Goal: Task Accomplishment & Management: Manage account settings

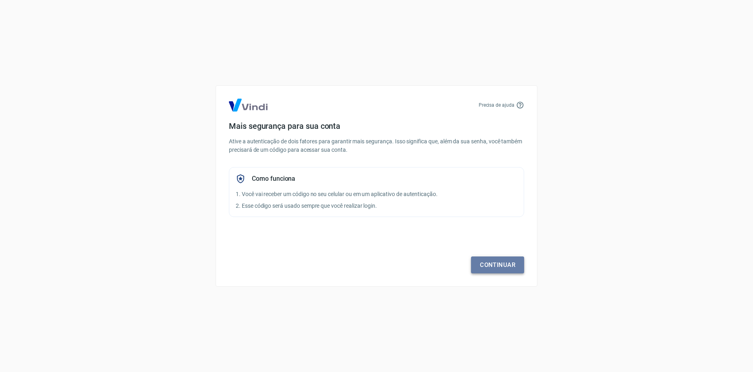
click at [485, 263] on link "Continuar" at bounding box center [497, 264] width 53 height 17
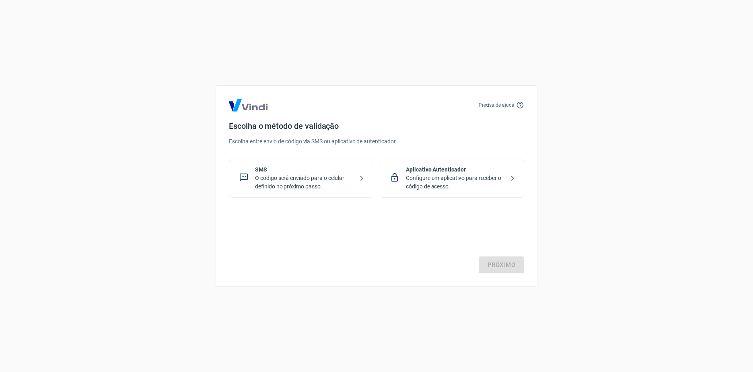
click at [723, 216] on div "Precisa de ajuda Escolha o método de validação Escolha entre envio de código vi…" at bounding box center [376, 186] width 753 height 372
click at [341, 180] on p "O código será enviado para o celular definido no próximo passo." at bounding box center [304, 182] width 99 height 17
click at [486, 266] on link "Próximo" at bounding box center [501, 264] width 45 height 17
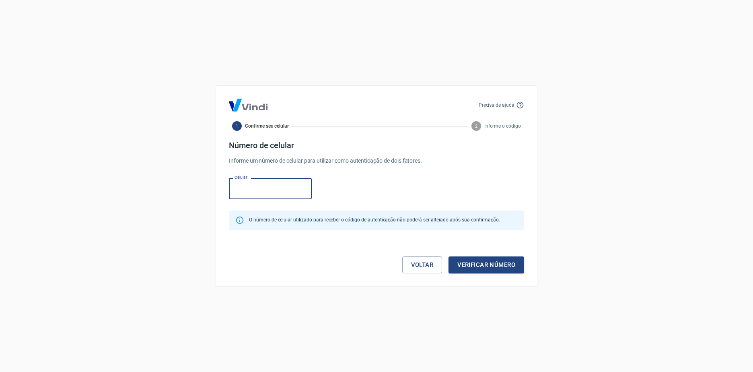
click at [276, 195] on input "Celular" at bounding box center [270, 188] width 83 height 21
type input "(11) 97477-6651"
click at [478, 266] on button "Verificar número" at bounding box center [487, 264] width 76 height 17
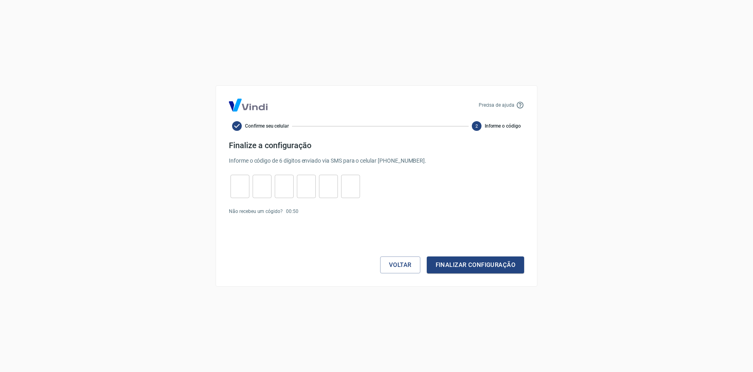
click at [233, 198] on div "​" at bounding box center [240, 186] width 19 height 23
type input "8"
type input "7"
type input "0"
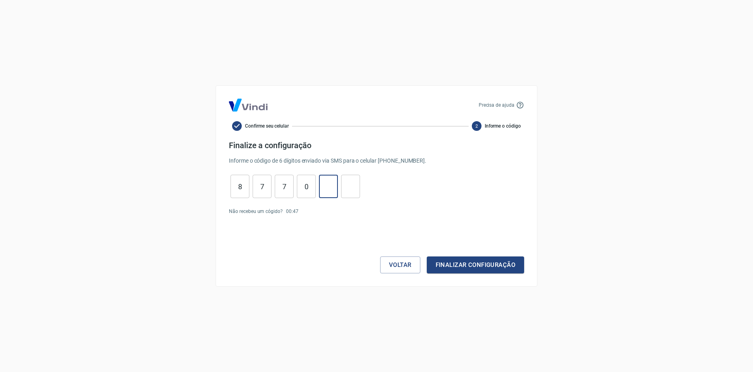
type input "5"
type input "3"
click at [435, 263] on button "Finalizar configuração" at bounding box center [475, 264] width 97 height 17
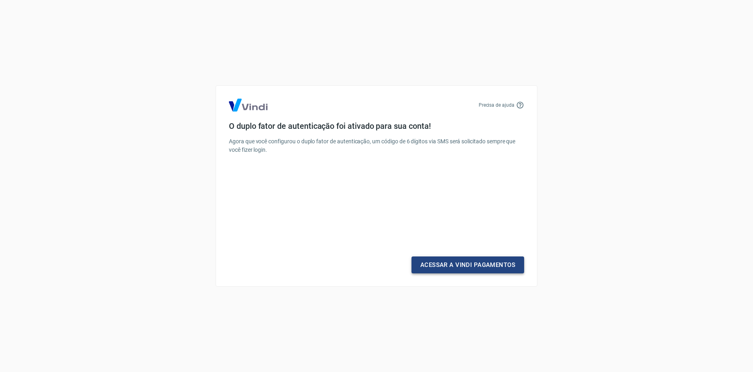
click at [475, 264] on link "Acessar a Vindi Pagamentos" at bounding box center [468, 264] width 113 height 17
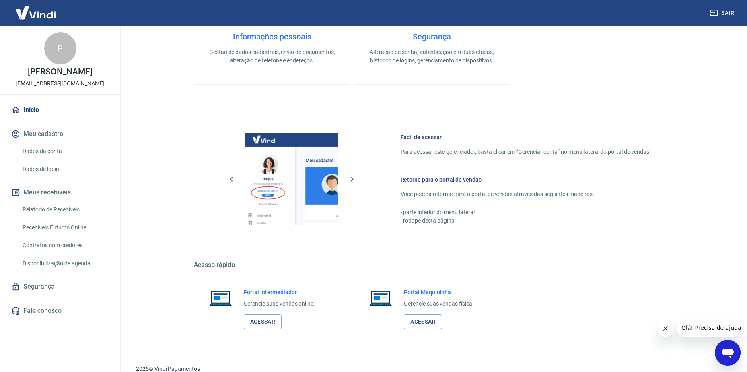
scroll to position [339, 0]
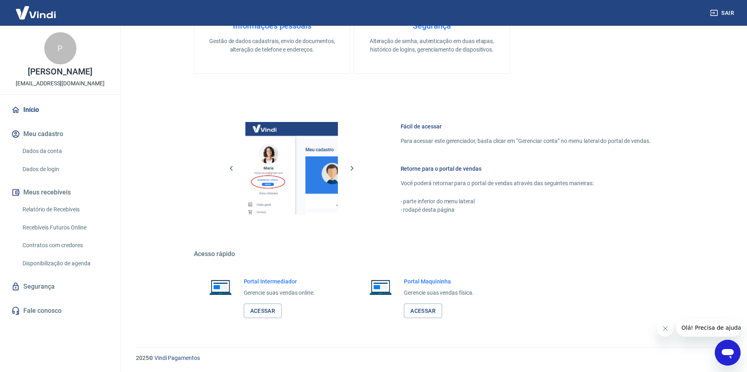
click at [43, 143] on button "Meu cadastro" at bounding box center [60, 134] width 101 height 18
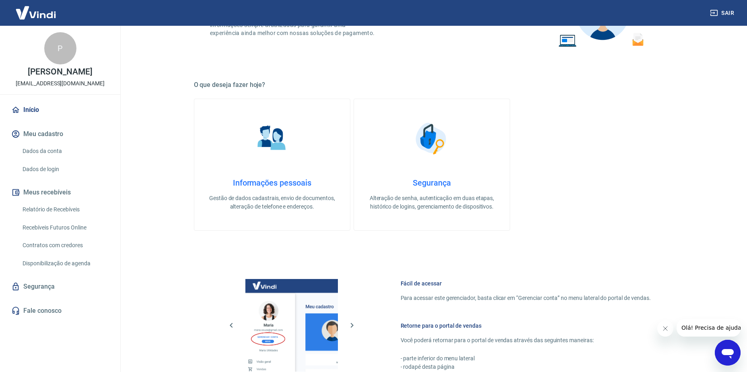
scroll to position [282, 0]
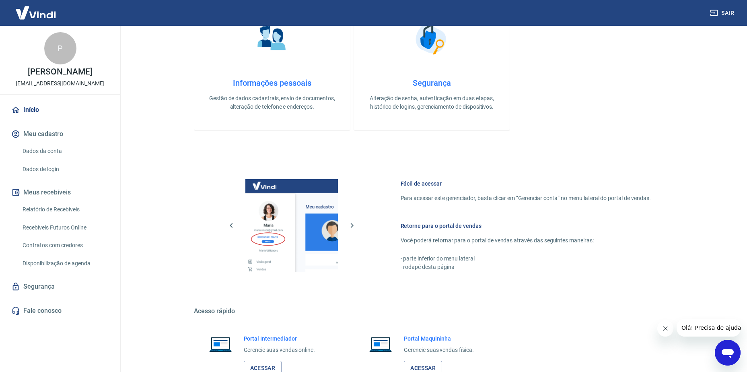
click at [78, 218] on link "Relatório de Recebíveis" at bounding box center [64, 209] width 91 height 16
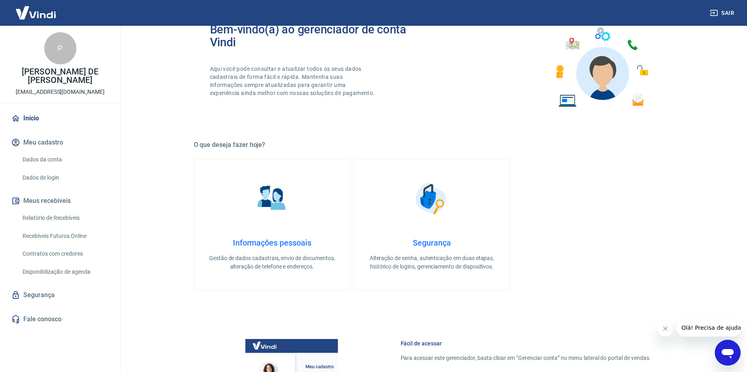
scroll to position [121, 0]
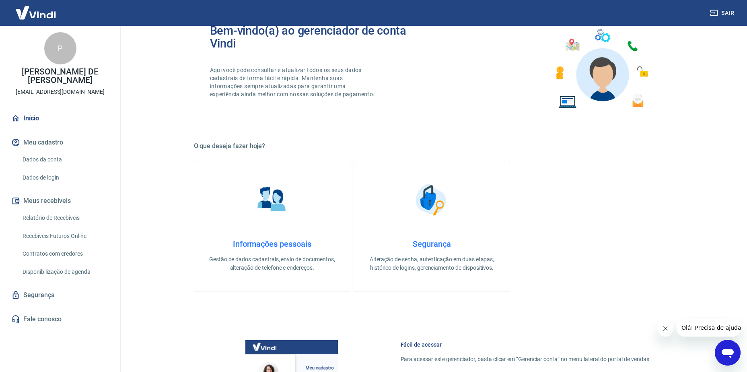
click at [68, 218] on link "Relatório de Recebíveis" at bounding box center [64, 218] width 91 height 16
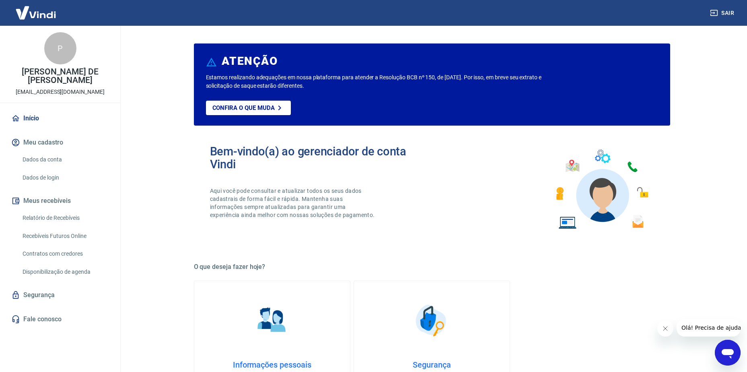
click at [51, 162] on link "Dados da conta" at bounding box center [64, 159] width 91 height 16
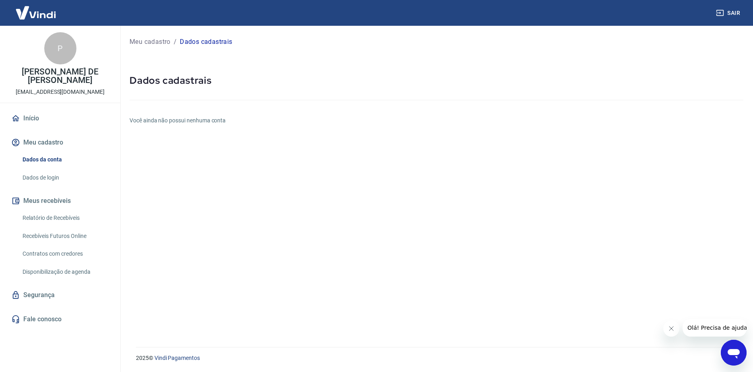
click at [50, 202] on button "Meus recebíveis" at bounding box center [60, 201] width 101 height 18
click at [40, 118] on link "Início" at bounding box center [60, 118] width 101 height 18
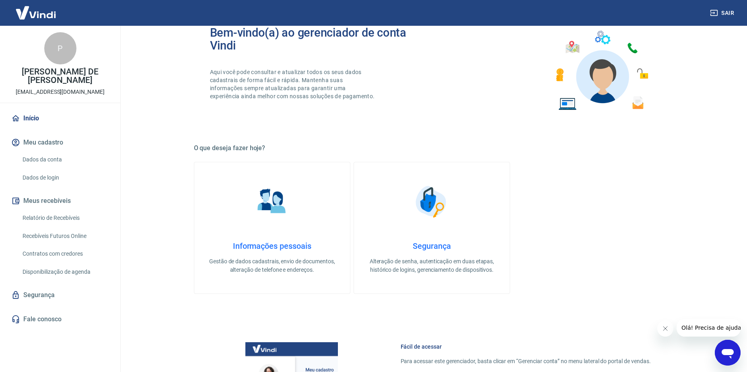
scroll to position [121, 0]
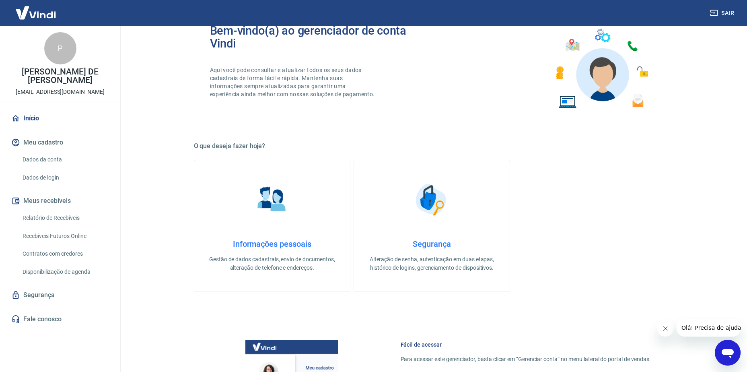
click at [264, 200] on img at bounding box center [272, 199] width 40 height 40
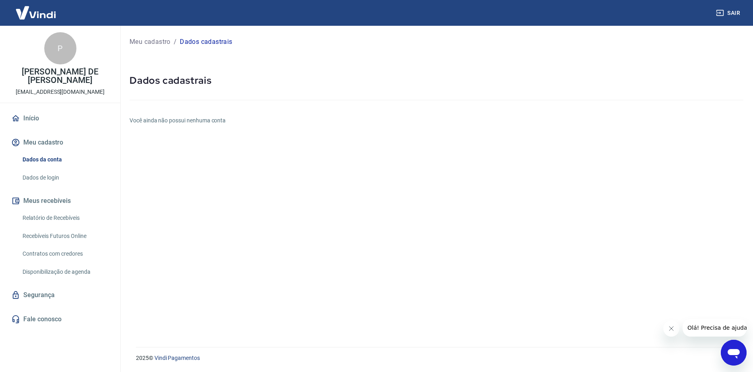
click at [165, 41] on p "Meu cadastro" at bounding box center [150, 42] width 41 height 10
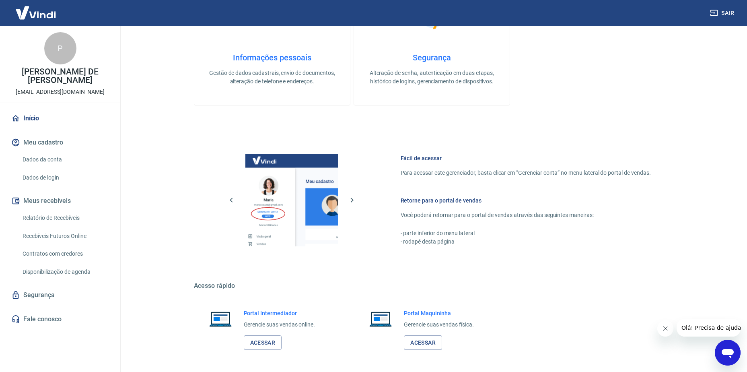
scroll to position [339, 0]
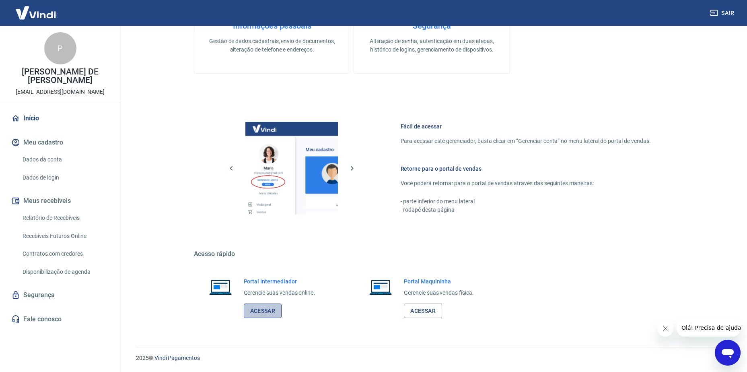
click at [268, 312] on link "Acessar" at bounding box center [263, 310] width 38 height 15
